Goal: Task Accomplishment & Management: Complete application form

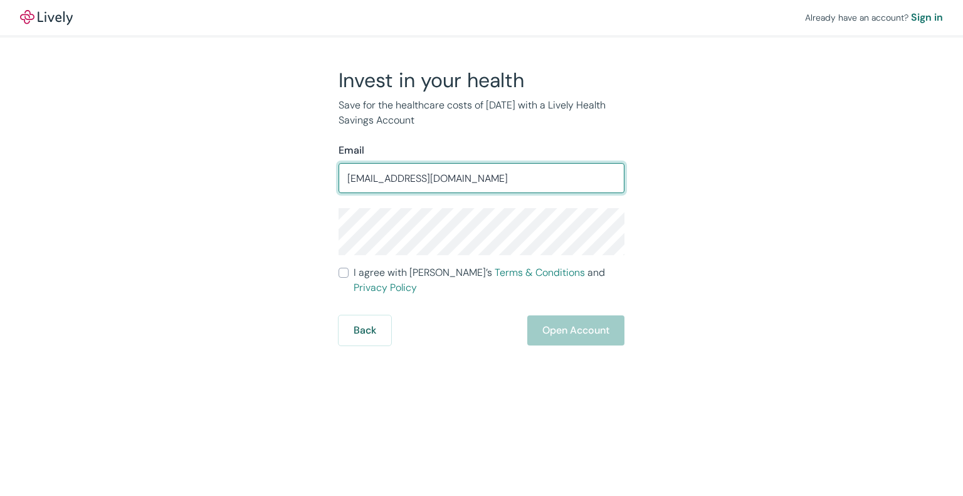
type input "[EMAIL_ADDRESS][DOMAIN_NAME]"
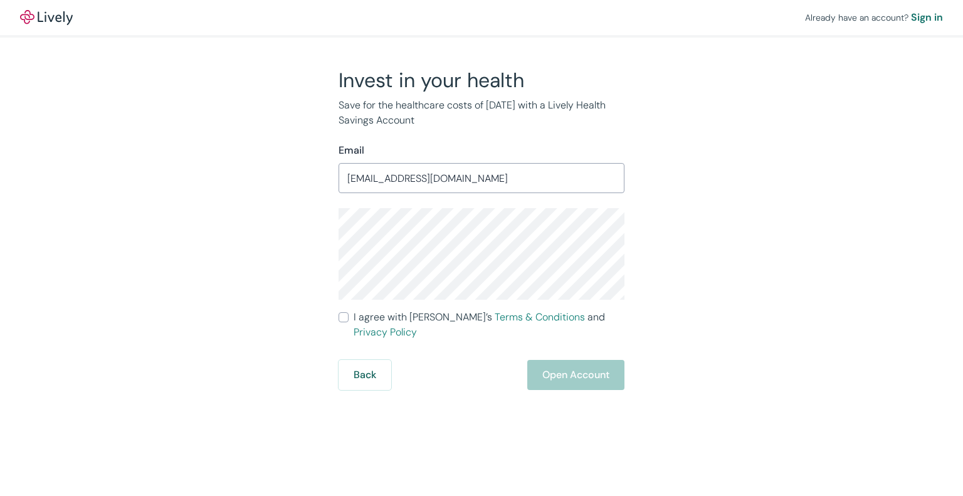
click at [186, 251] on div "Invest in your health Save for the healthcare costs of [DATE] with a Lively Hea…" at bounding box center [474, 229] width 602 height 322
click at [338, 260] on div "Invest in your health Save for the healthcare costs of [DATE] with a Lively Hea…" at bounding box center [474, 229] width 301 height 322
click at [601, 362] on div "Back Open Account" at bounding box center [482, 375] width 286 height 30
click at [349, 315] on label "I agree with Lively’s Terms & Conditions and Privacy Policy" at bounding box center [482, 325] width 286 height 30
click at [349, 315] on input "I agree with Lively’s Terms & Conditions and Privacy Policy" at bounding box center [344, 317] width 10 height 10
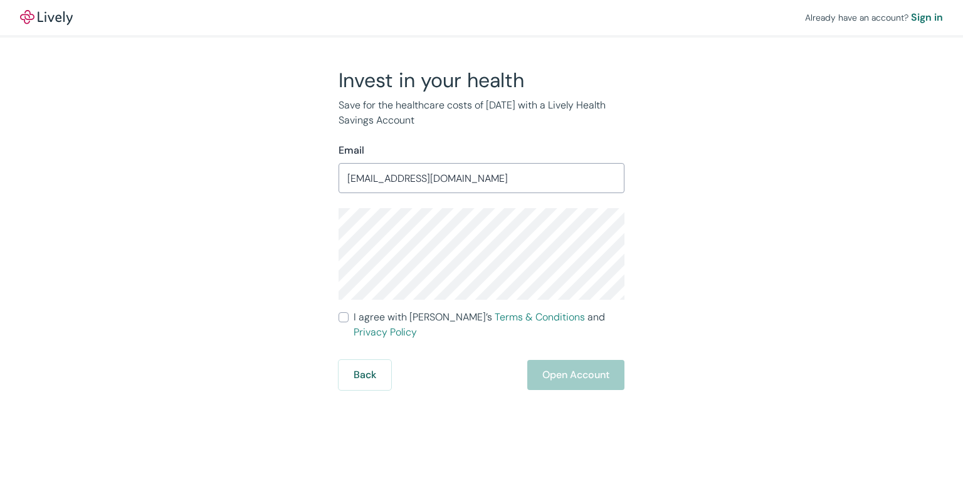
checkbox input "true"
click at [564, 360] on button "Open Account" at bounding box center [575, 375] width 97 height 30
